Goal: Check status: Check status

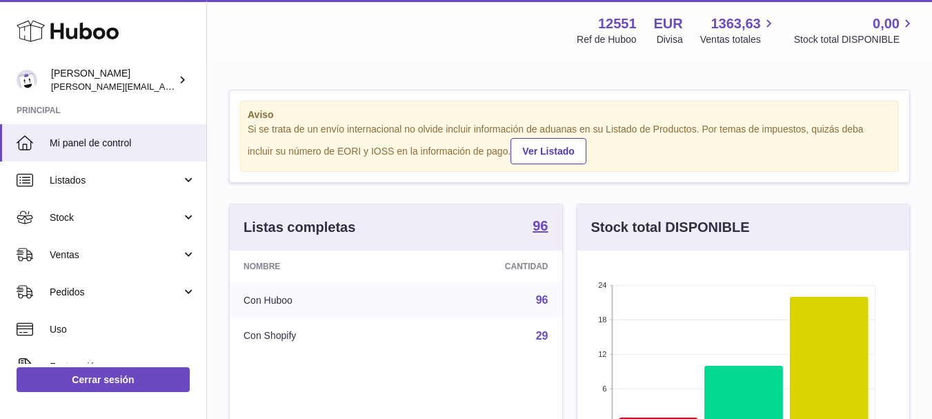
scroll to position [215, 332]
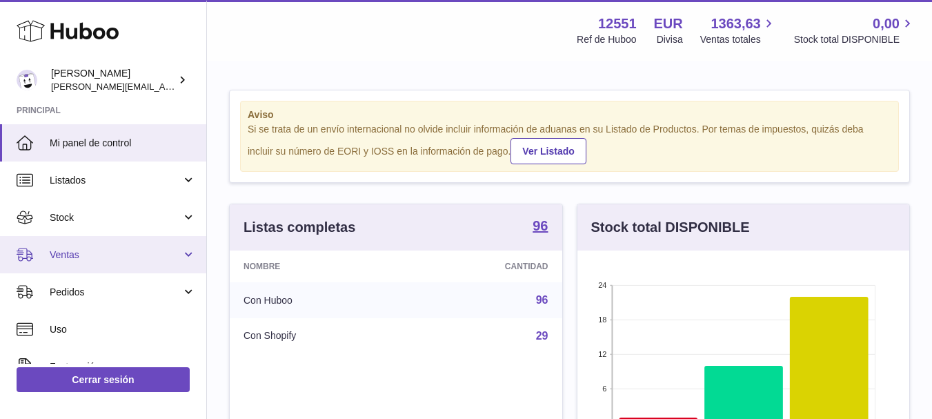
click at [61, 261] on link "Ventas" at bounding box center [103, 254] width 206 height 37
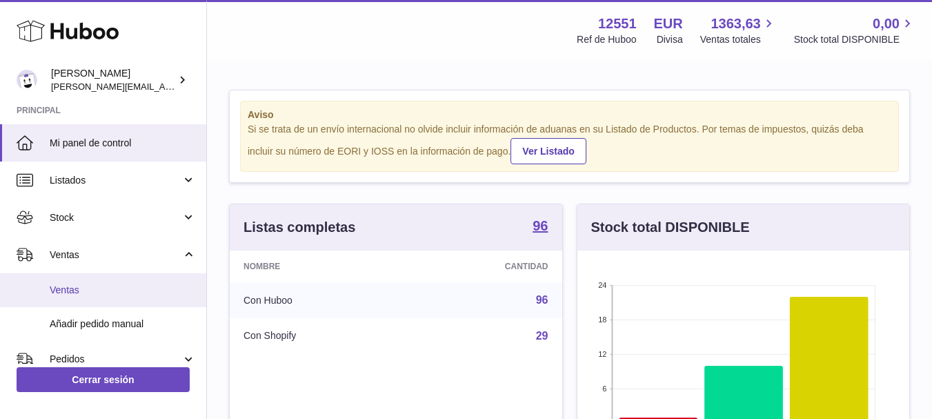
click at [69, 293] on span "Ventas" at bounding box center [123, 289] width 146 height 13
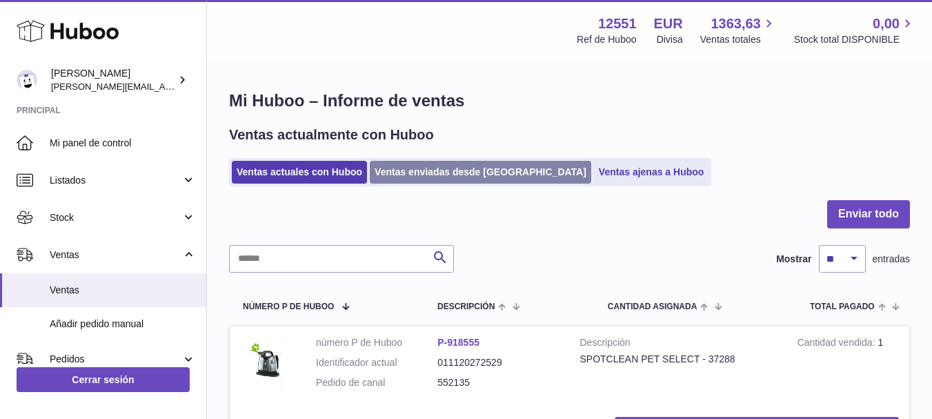
click at [419, 181] on link "Ventas enviadas desde [GEOGRAPHIC_DATA]" at bounding box center [480, 172] width 221 height 23
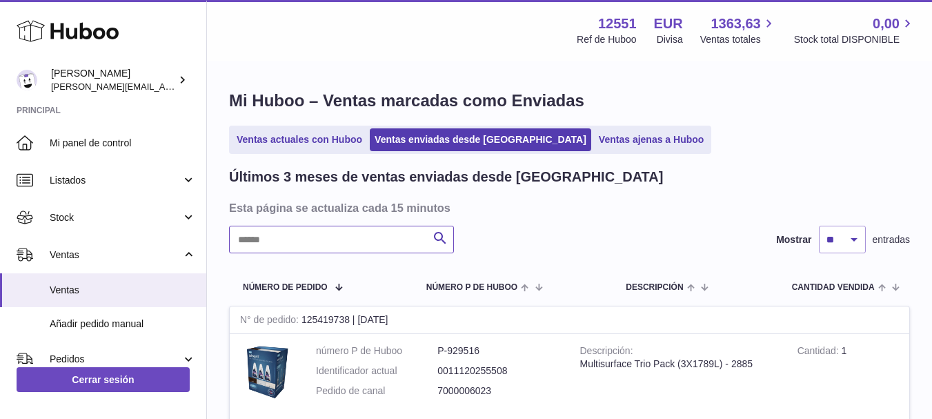
click at [294, 243] on input "text" at bounding box center [341, 240] width 225 height 28
paste input "**********"
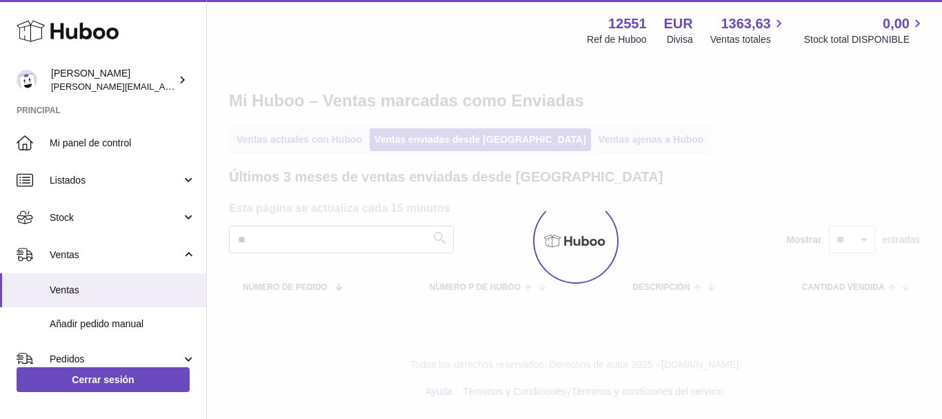
type input "*"
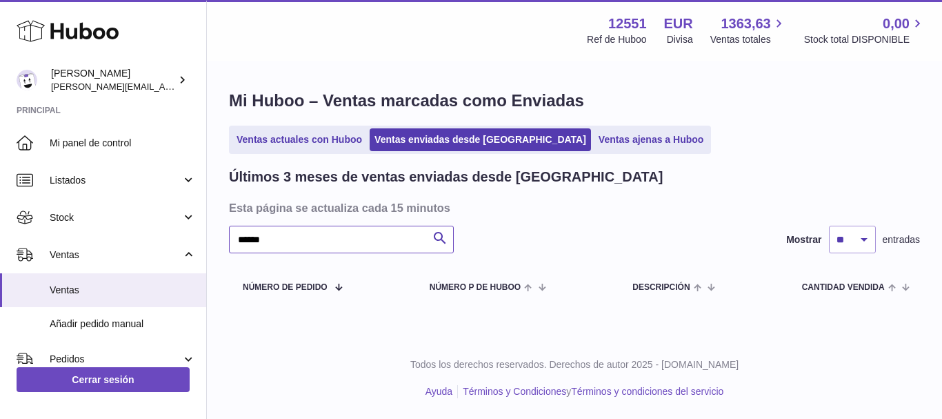
type input "******"
click at [515, 243] on div "****** Buscar Mostrar ** ** ** entradas" at bounding box center [574, 240] width 691 height 28
click at [259, 145] on link "Ventas actuales con Huboo" at bounding box center [299, 139] width 135 height 23
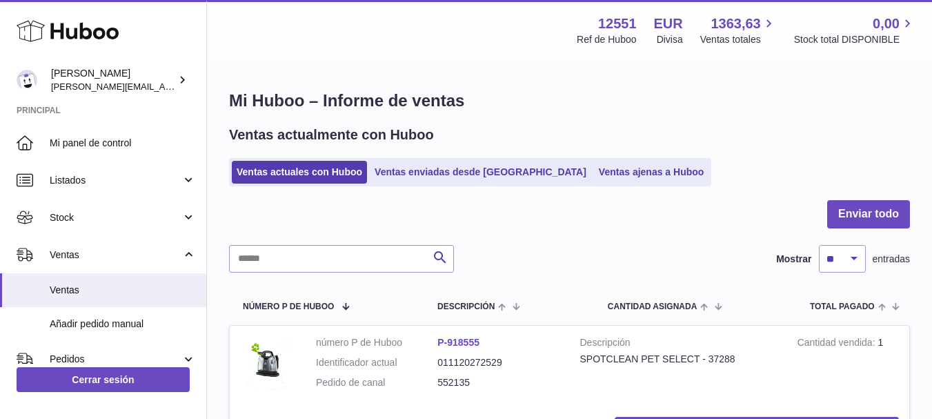
click at [551, 234] on div at bounding box center [569, 222] width 681 height 45
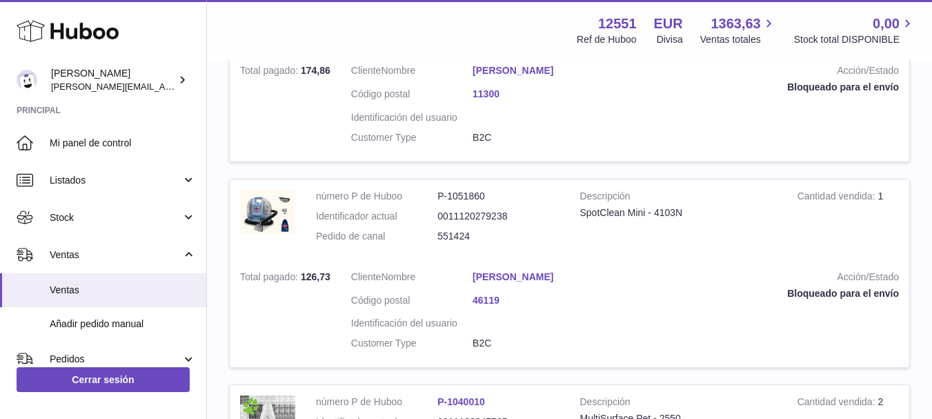
scroll to position [1600, 0]
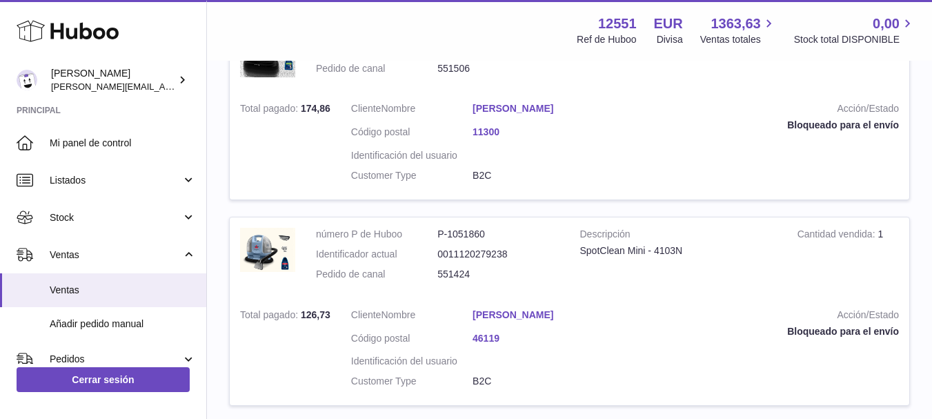
click at [669, 217] on td "Descripción SpotClean Mini - 4103N" at bounding box center [678, 257] width 217 height 81
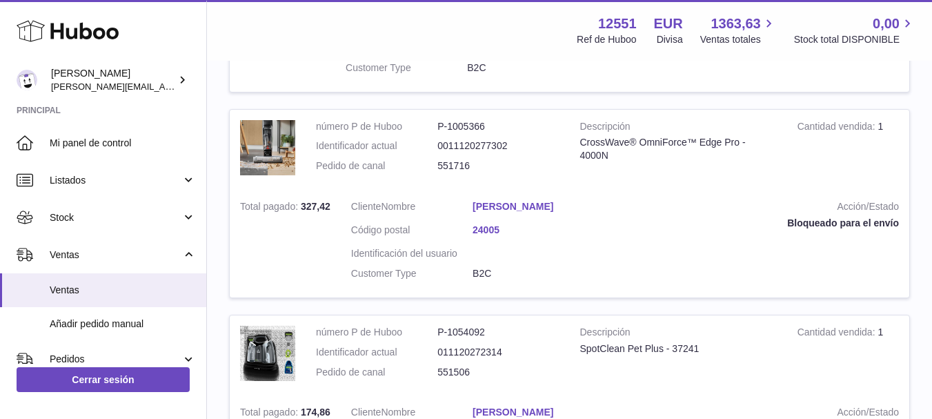
scroll to position [1324, 0]
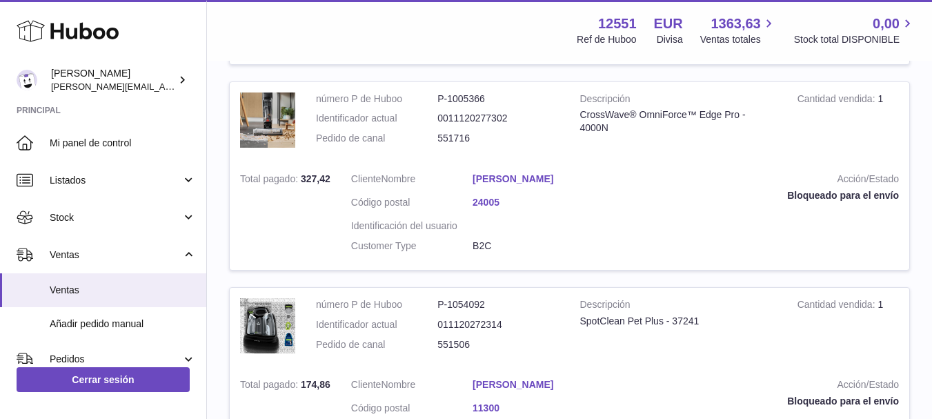
click at [626, 233] on td "Acción/Estado Bloqueado para el envío" at bounding box center [756, 216] width 305 height 108
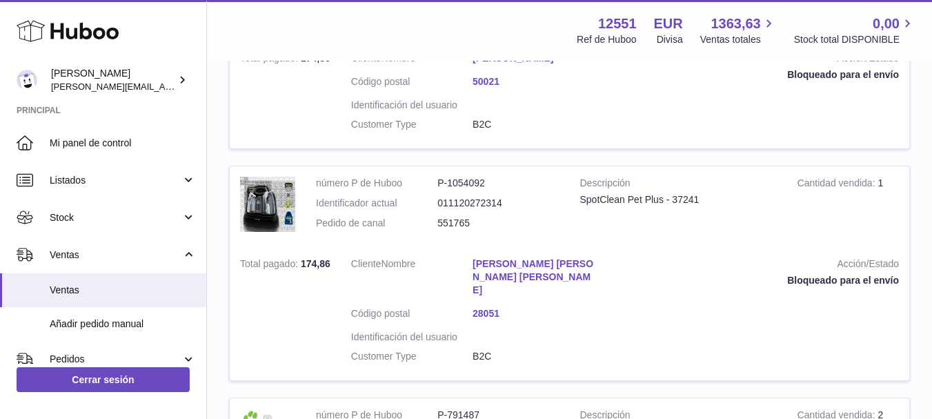
scroll to position [800, 0]
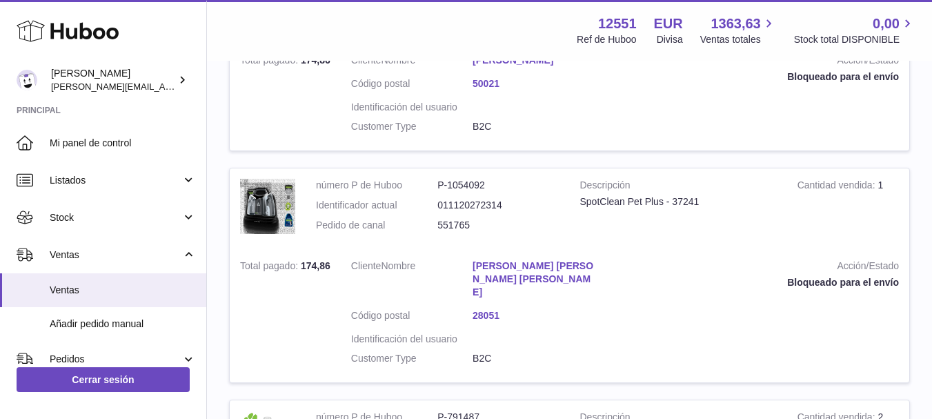
click at [713, 279] on div "Bloqueado para el envío" at bounding box center [756, 282] width 284 height 13
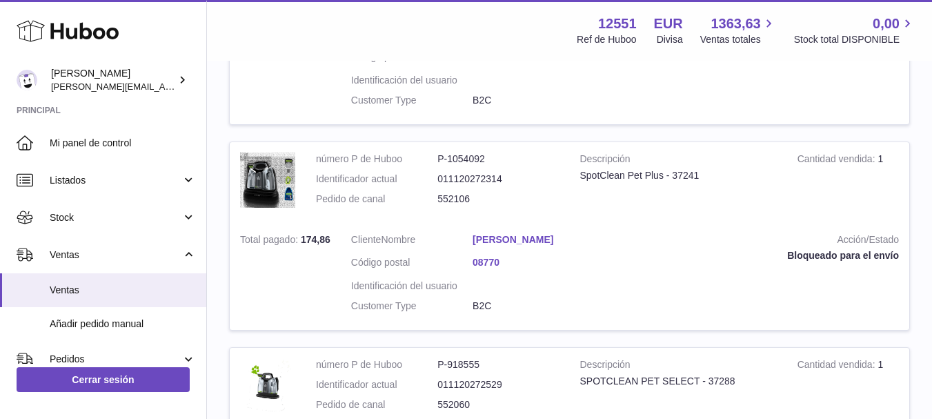
scroll to position [414, 0]
click at [658, 251] on td "Acción/Estado Bloqueado para el envío" at bounding box center [756, 278] width 305 height 108
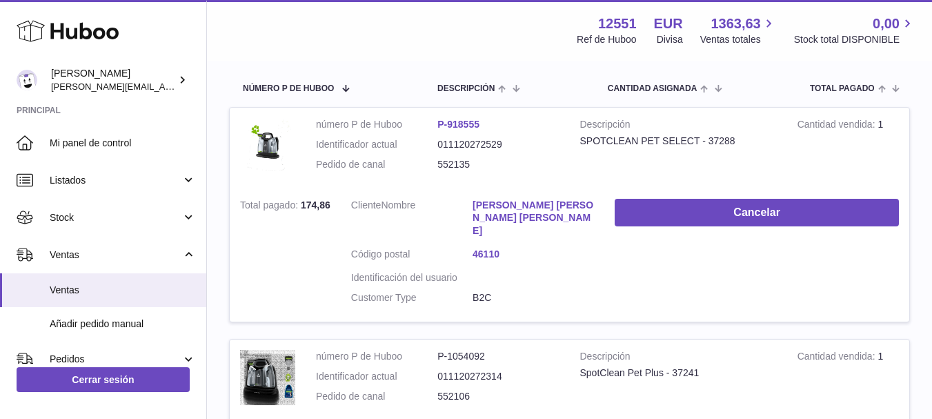
scroll to position [221, 0]
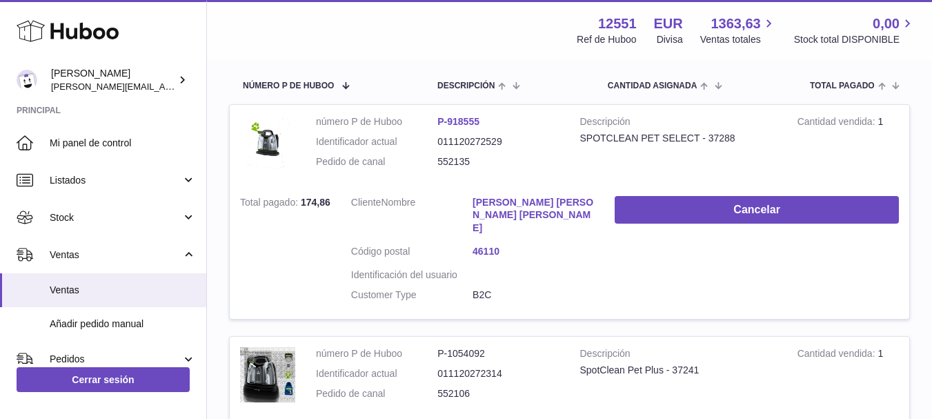
click at [451, 219] on dt "Cliente Nombre" at bounding box center [411, 217] width 121 height 43
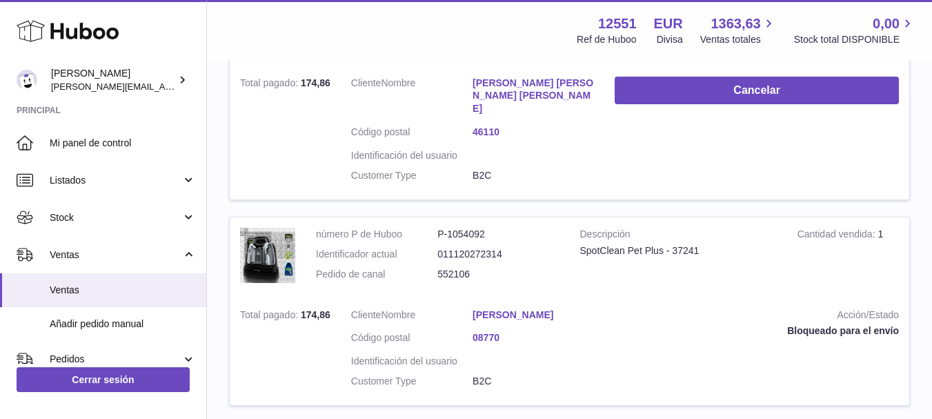
scroll to position [386, 0]
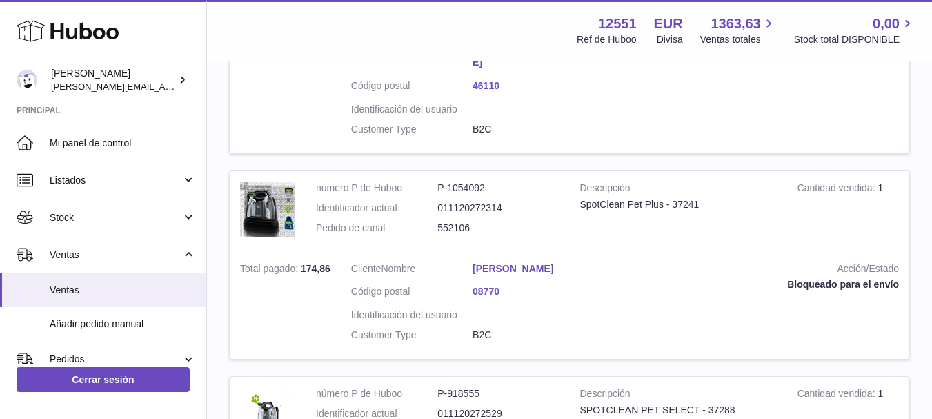
click at [721, 252] on td "Acción/Estado Bloqueado para el envío" at bounding box center [756, 306] width 305 height 108
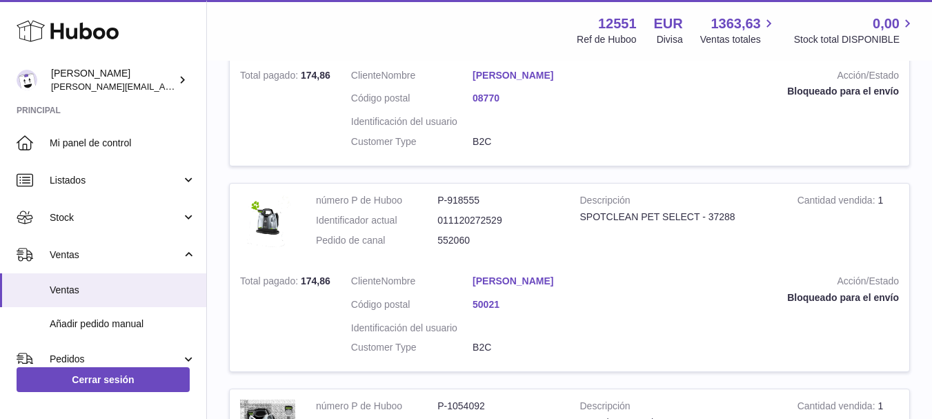
scroll to position [524, 0]
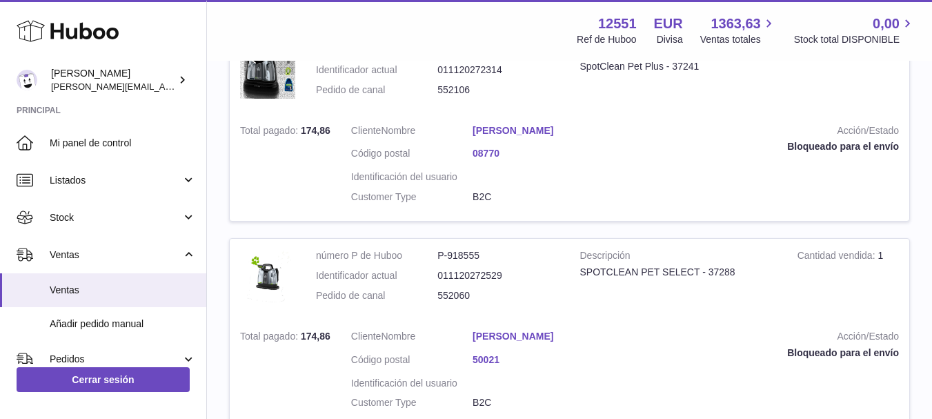
click at [733, 183] on td "Acción/Estado Bloqueado para el envío" at bounding box center [756, 168] width 305 height 108
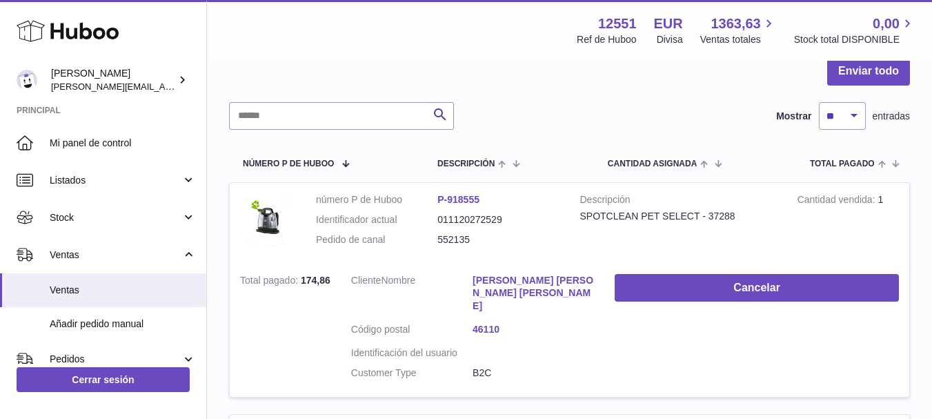
scroll to position [83, 0]
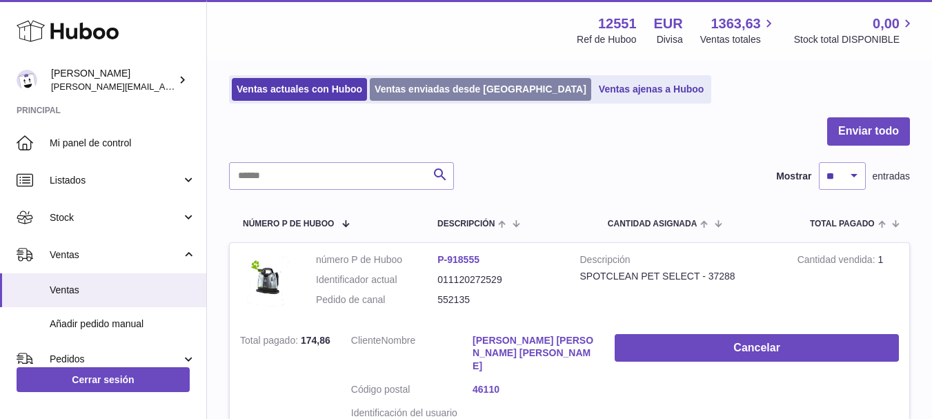
click at [430, 94] on link "Ventas enviadas desde [GEOGRAPHIC_DATA]" at bounding box center [480, 89] width 221 height 23
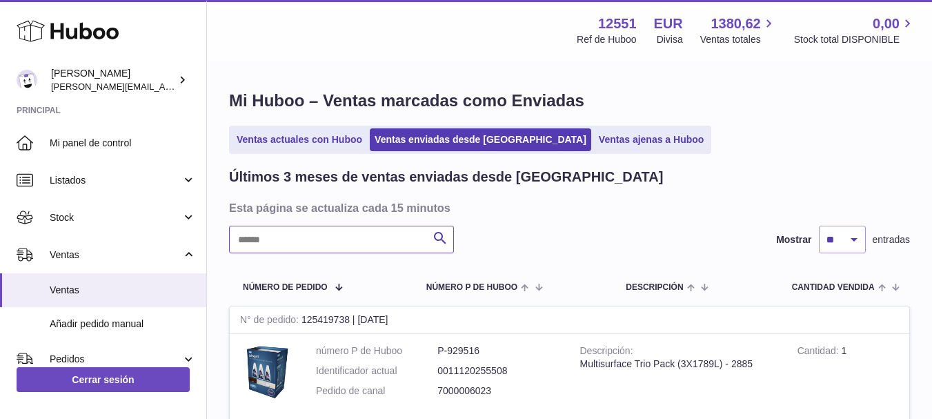
click at [275, 241] on input "text" at bounding box center [341, 240] width 225 height 28
type input "***"
click at [593, 267] on tr "Número de pedido número P de Huboo Descripción Cantidad vendida Cliente Seguimi…" at bounding box center [569, 286] width 681 height 39
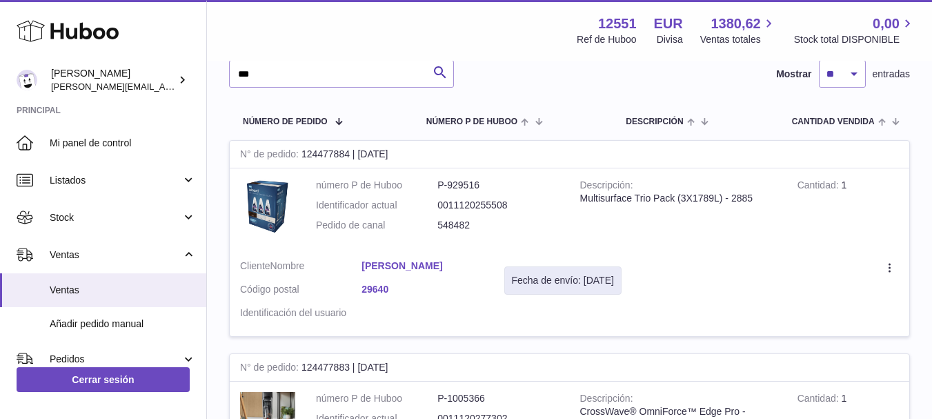
scroll to position [157, 0]
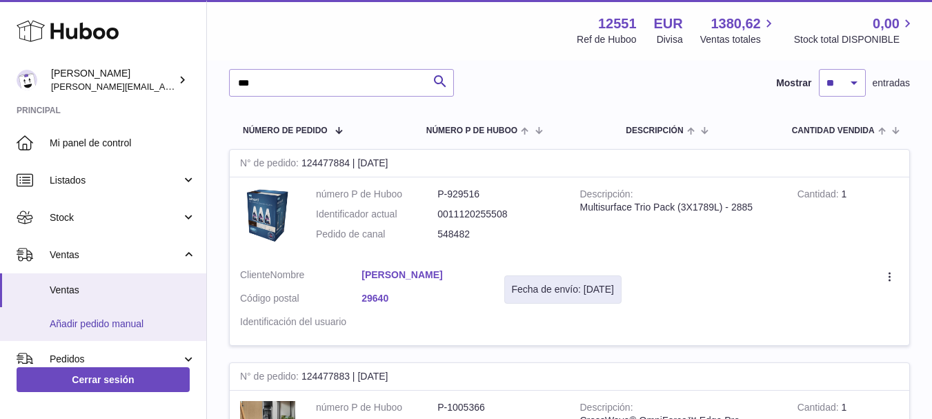
click at [128, 330] on link "Añadir pedido manual" at bounding box center [103, 324] width 206 height 34
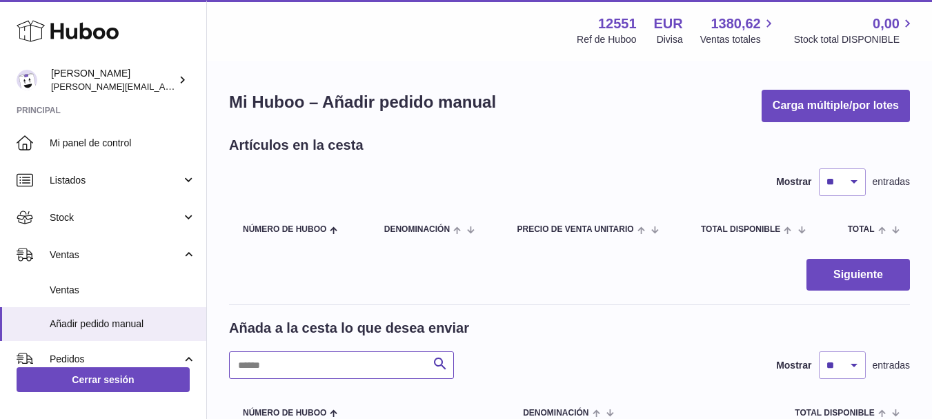
click at [312, 353] on input "text" at bounding box center [341, 365] width 225 height 28
type input "****"
click at [541, 323] on div "Añada a la cesta lo que desea enviar" at bounding box center [569, 328] width 681 height 19
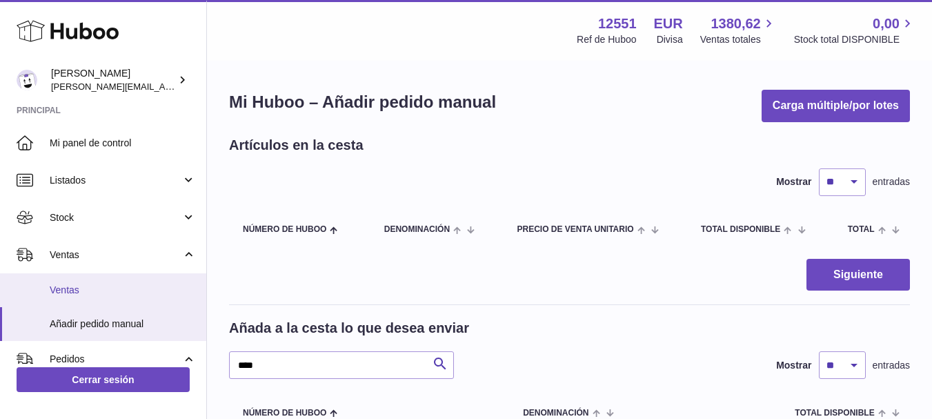
click at [70, 288] on span "Ventas" at bounding box center [123, 289] width 146 height 13
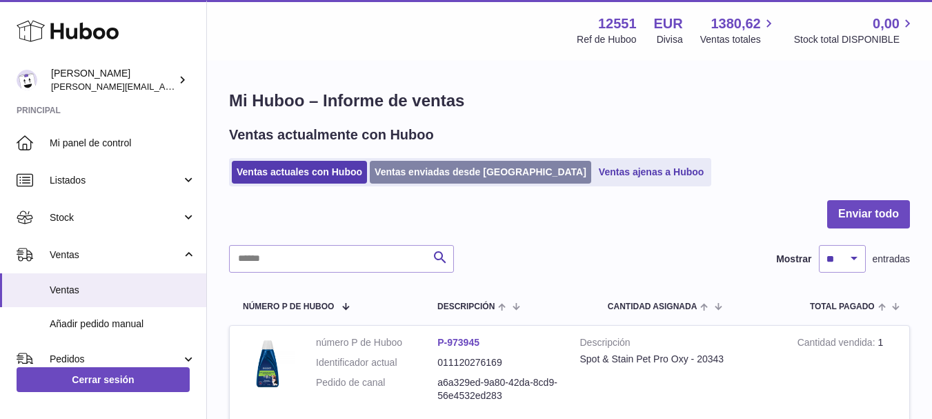
click at [423, 161] on link "Ventas enviadas desde [GEOGRAPHIC_DATA]" at bounding box center [480, 172] width 221 height 23
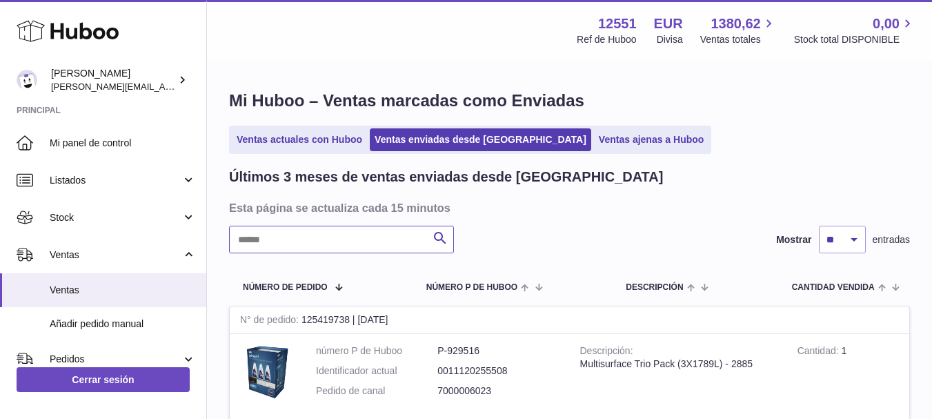
click at [286, 248] on input "text" at bounding box center [341, 240] width 225 height 28
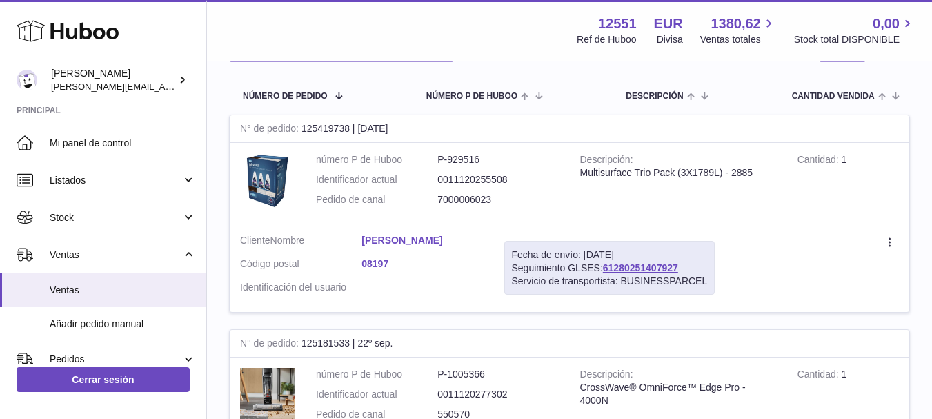
scroll to position [193, 0]
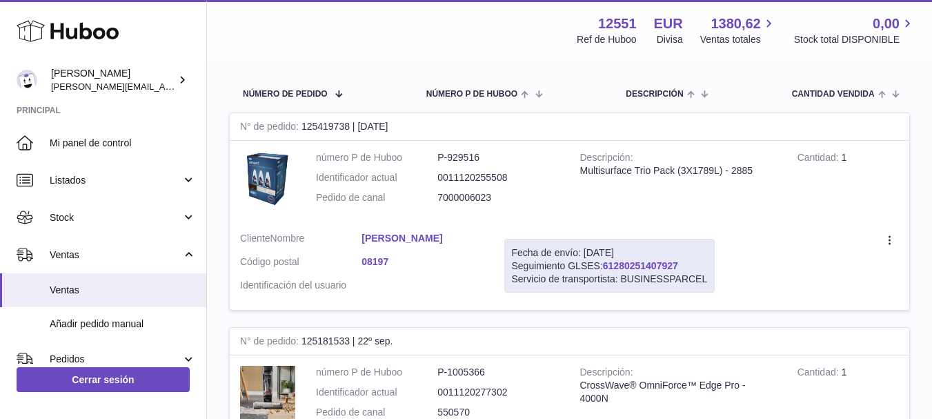
click at [654, 260] on link "61280251407927" at bounding box center [640, 265] width 75 height 11
click at [427, 141] on div "N° de pedido 125419738 | [DATE]" at bounding box center [569, 127] width 679 height 28
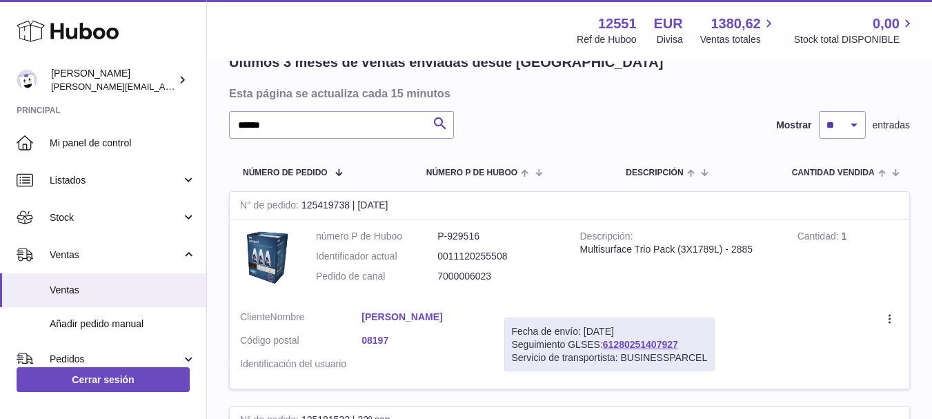
scroll to position [55, 0]
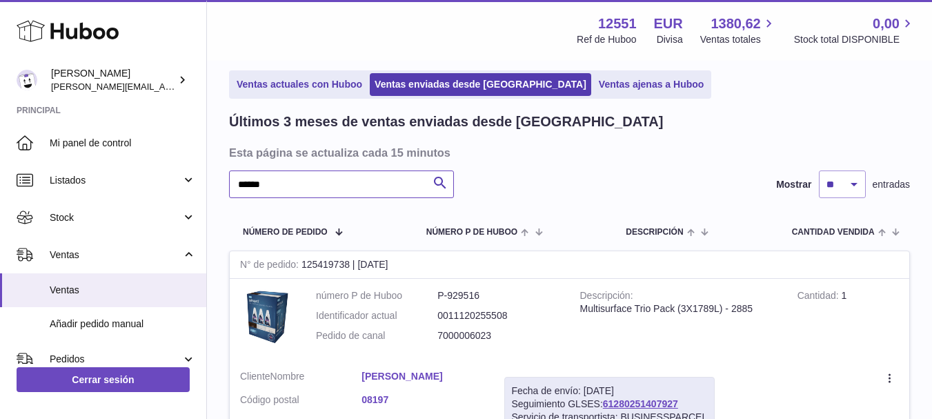
click at [305, 183] on input "******" at bounding box center [341, 184] width 225 height 28
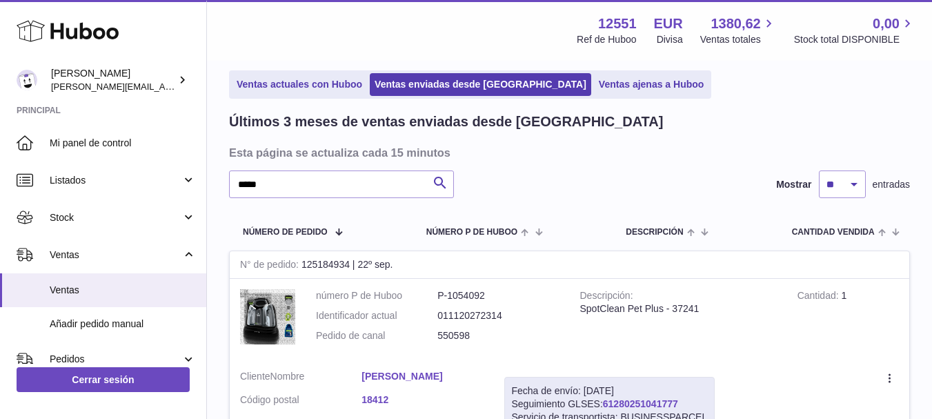
click at [664, 400] on link "61280251041777" at bounding box center [640, 403] width 75 height 11
click at [279, 175] on input "*****" at bounding box center [341, 184] width 225 height 28
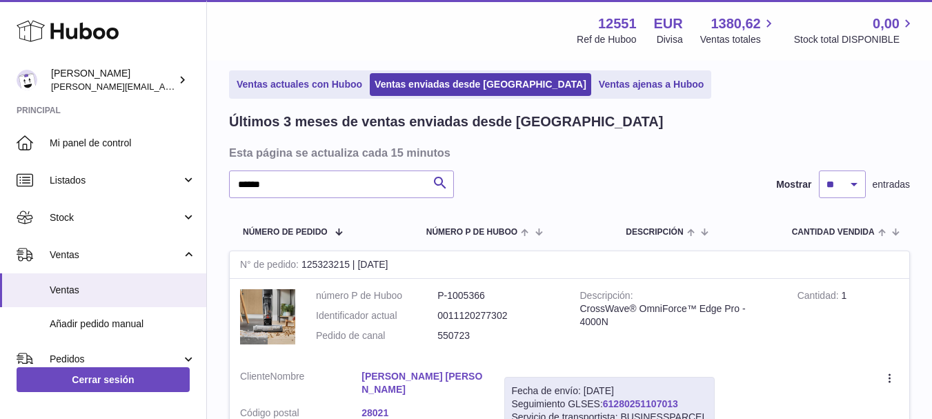
click at [661, 401] on link "61280251107013" at bounding box center [640, 403] width 75 height 11
click at [282, 185] on input "******" at bounding box center [341, 184] width 225 height 28
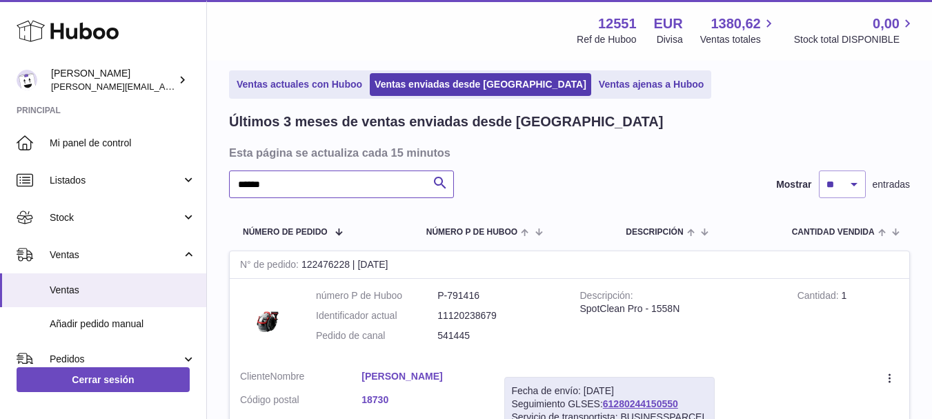
type input "******"
click at [555, 295] on dd "P-791416" at bounding box center [497, 295] width 121 height 13
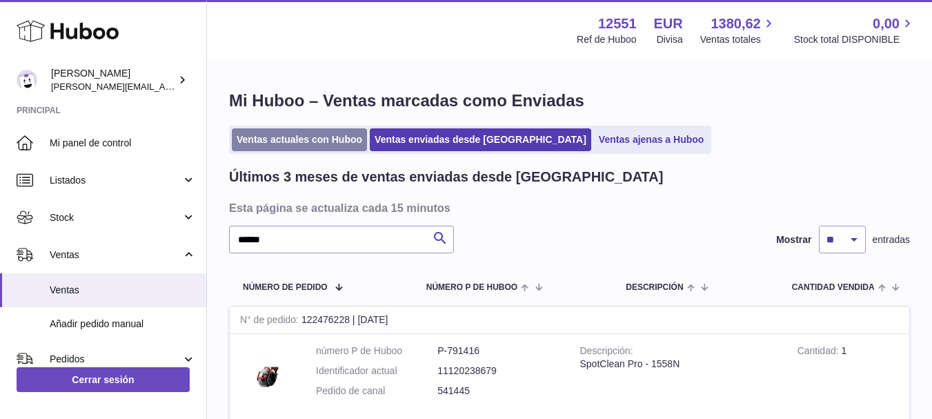
click at [308, 150] on link "Ventas actuales con Huboo" at bounding box center [299, 139] width 135 height 23
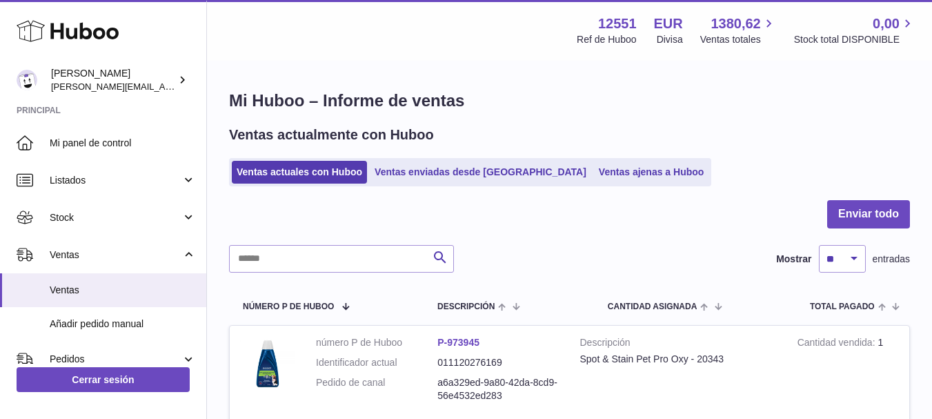
click at [504, 246] on div "Buscar Mostrar ** ** ** *** entradas" at bounding box center [569, 259] width 681 height 28
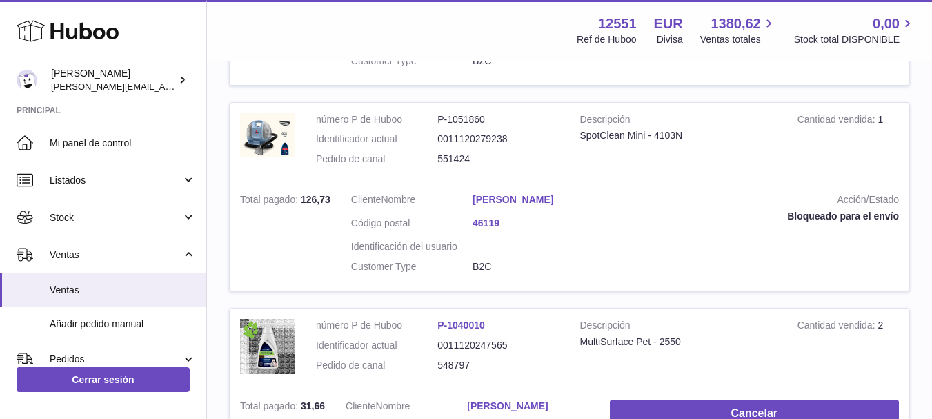
scroll to position [1876, 0]
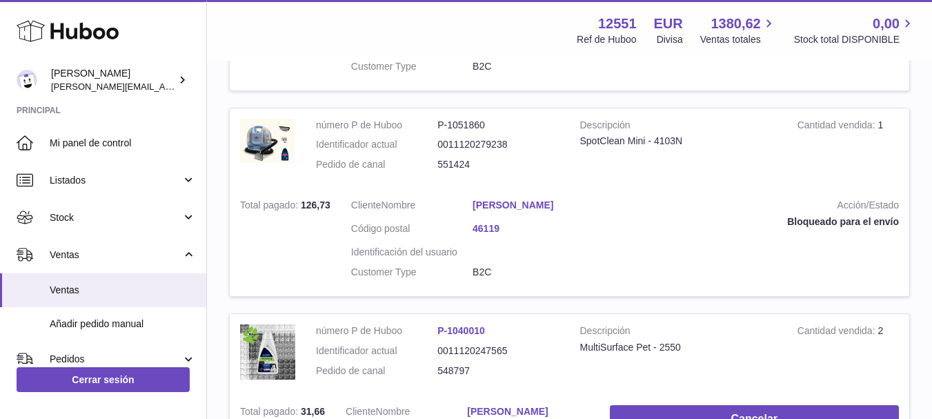
click at [670, 189] on td "Descripción SpotClean Mini - 4103N" at bounding box center [678, 148] width 217 height 81
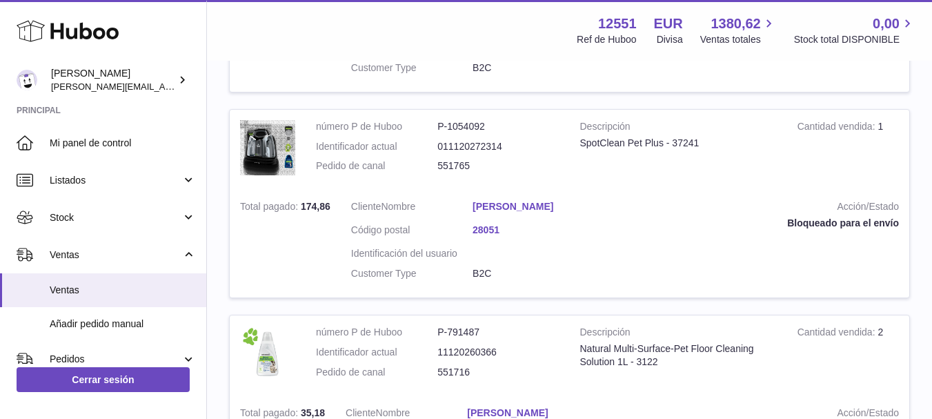
scroll to position [1048, 0]
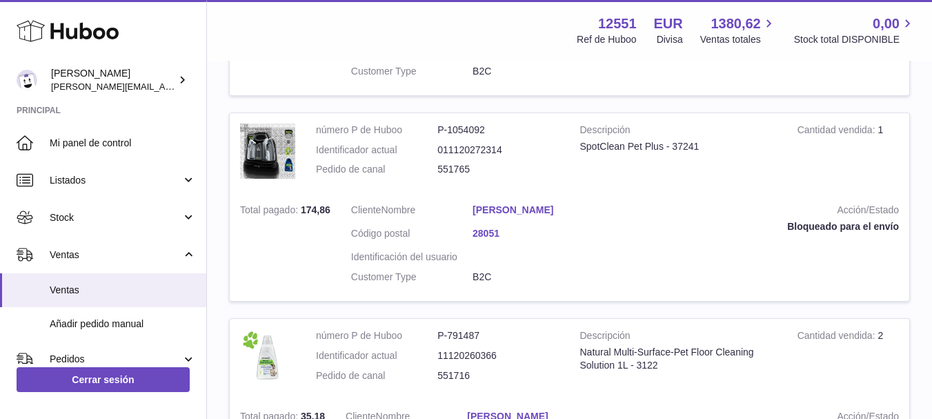
click at [555, 133] on tbody "número P de Huboo P-973945 Identificador actual 011120276169 Pedido de canal a6…" at bounding box center [569, 312] width 681 height 2070
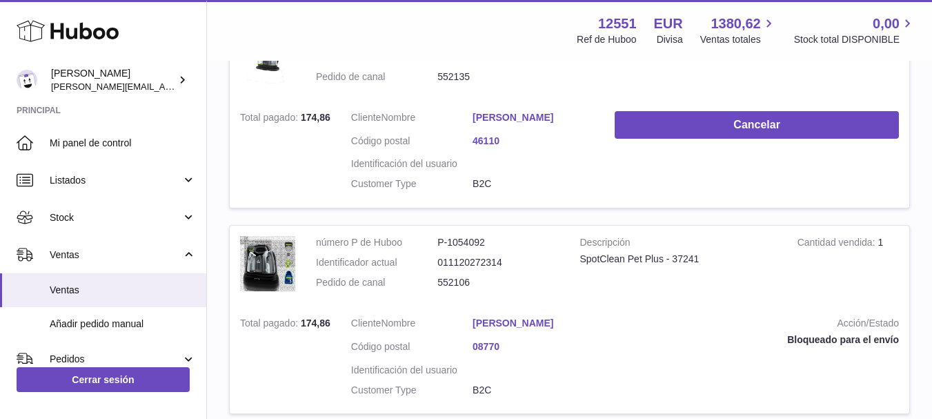
scroll to position [497, 0]
